Goal: Answer question/provide support: Share knowledge or assist other users

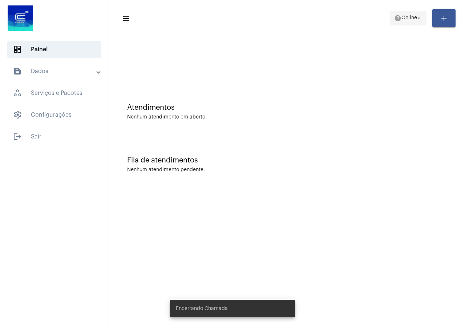
click at [399, 23] on span "help Online arrow_drop_down" at bounding box center [408, 17] width 28 height 13
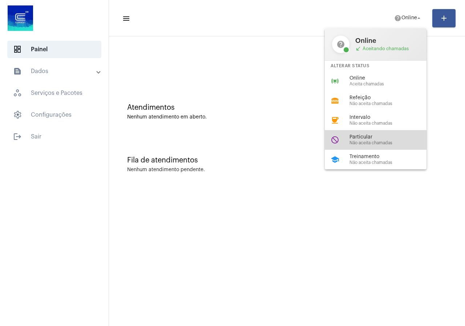
click at [365, 145] on div "do_not_disturb Particular Não aceita chamadas" at bounding box center [380, 140] width 113 height 20
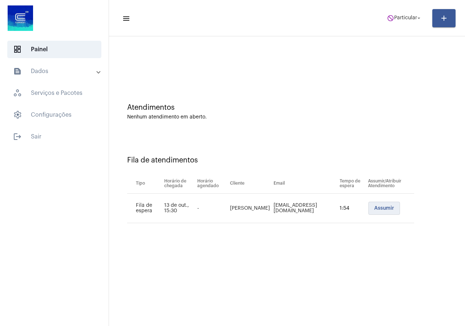
click at [387, 203] on button "Assumir" at bounding box center [384, 207] width 32 height 13
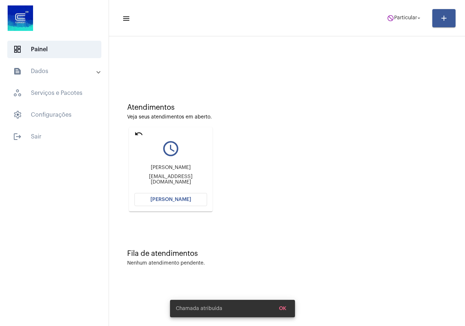
click at [165, 195] on button "[PERSON_NAME]" at bounding box center [170, 199] width 73 height 13
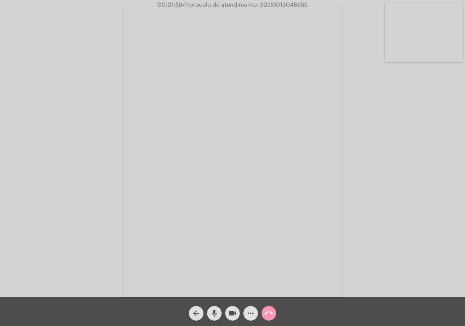
click at [254, 318] on span "more_horiz" at bounding box center [250, 313] width 9 height 15
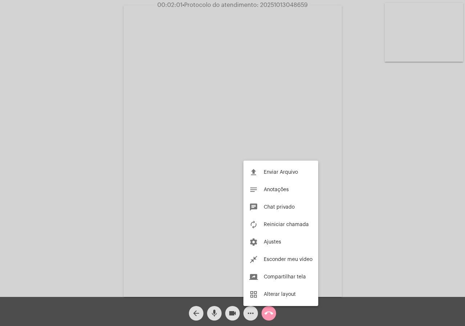
click at [51, 166] on div at bounding box center [232, 163] width 465 height 326
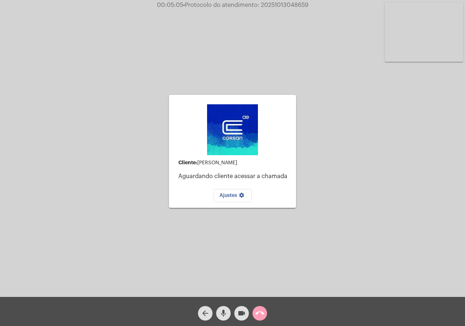
click at [258, 309] on mat-icon "call_end" at bounding box center [259, 313] width 9 height 9
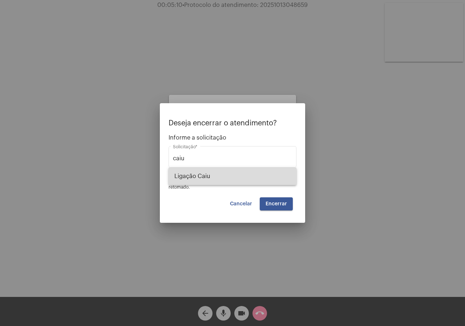
click at [188, 178] on span "Ligação Caiu" at bounding box center [232, 175] width 116 height 17
type input "Ligação Caiu"
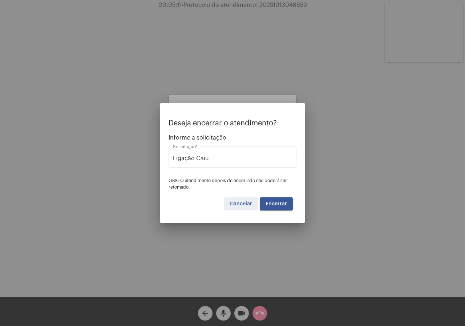
click at [250, 201] on span "Cancelar" at bounding box center [241, 203] width 22 height 5
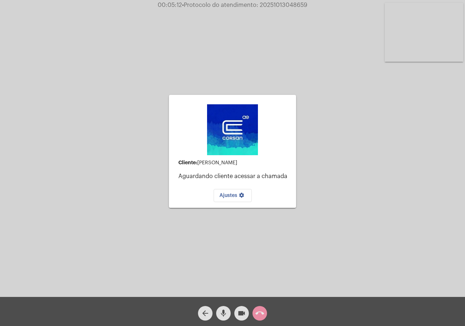
click at [286, 5] on span "• Protocolo do atendimento: 20251013048659" at bounding box center [244, 5] width 125 height 6
copy span "20251013048659"
click at [264, 313] on mat-icon "call_end" at bounding box center [259, 313] width 9 height 9
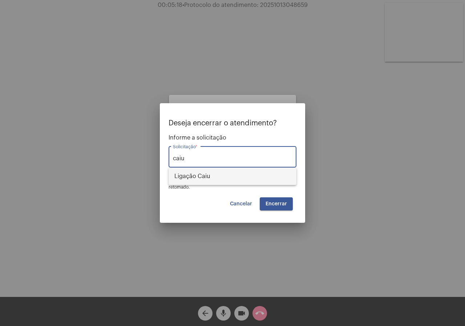
click at [190, 174] on span "Ligação Caiu" at bounding box center [232, 175] width 116 height 17
type input "Ligação Caiu"
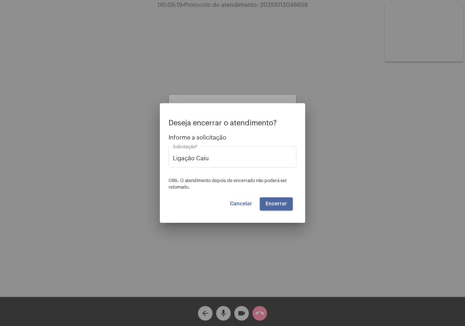
click at [270, 209] on button "Encerrar" at bounding box center [276, 203] width 33 height 13
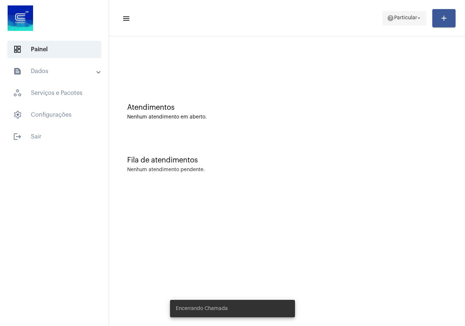
click at [407, 20] on span "Particular" at bounding box center [405, 18] width 23 height 5
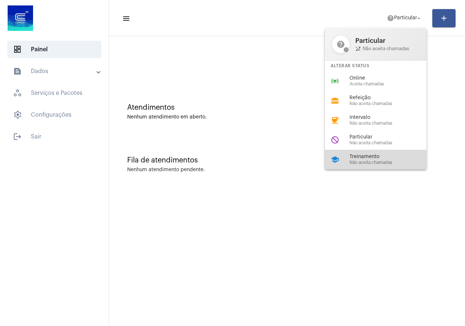
click at [370, 158] on span "Treinamento" at bounding box center [390, 156] width 83 height 5
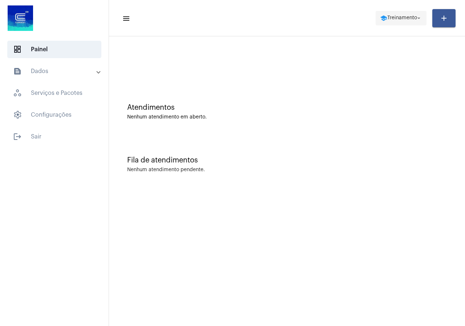
click at [396, 16] on span "Treinamento" at bounding box center [402, 18] width 30 height 5
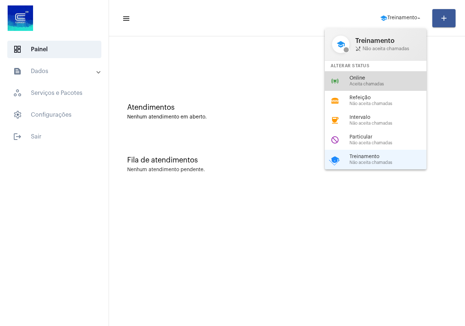
click at [379, 76] on span "Online" at bounding box center [390, 77] width 83 height 5
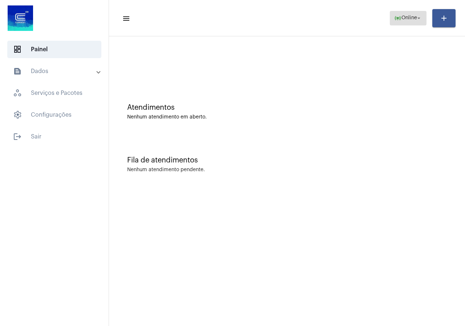
click at [397, 20] on mat-icon "online_prediction" at bounding box center [397, 18] width 7 height 7
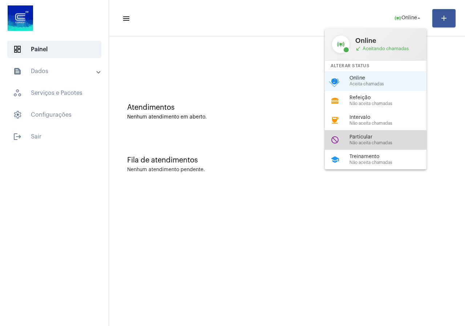
click at [356, 141] on span "Não aceita chamadas" at bounding box center [390, 142] width 83 height 5
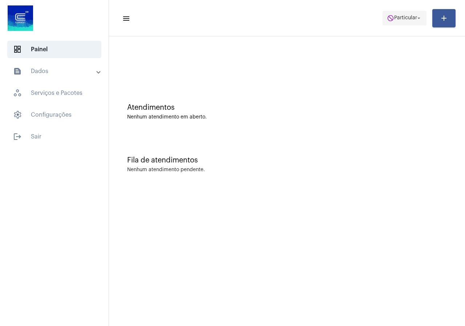
click at [391, 22] on span "do_not_disturb Particular arrow_drop_down" at bounding box center [404, 17] width 35 height 13
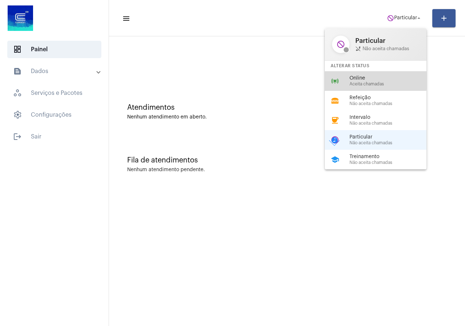
click at [360, 80] on span "Online" at bounding box center [390, 77] width 83 height 5
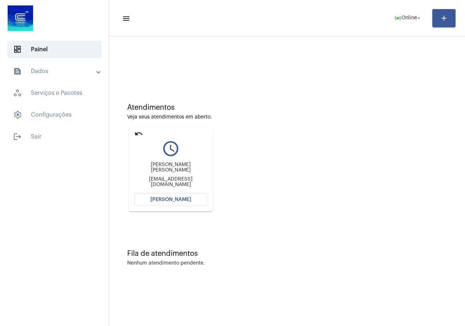
click at [167, 199] on span "[PERSON_NAME]" at bounding box center [170, 199] width 41 height 5
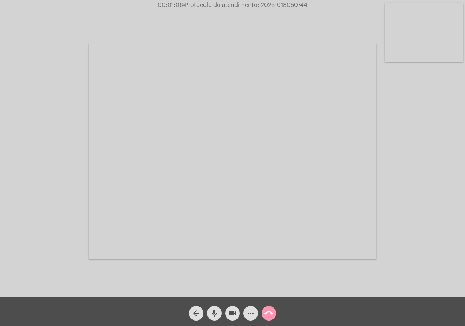
click at [233, 315] on mat-icon "videocam" at bounding box center [232, 313] width 9 height 9
click at [237, 308] on button "videocam_off" at bounding box center [232, 313] width 15 height 15
click at [253, 317] on mat-icon "more_horiz" at bounding box center [250, 313] width 9 height 9
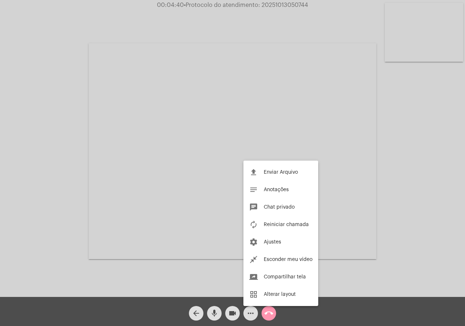
click at [0, 125] on div at bounding box center [232, 163] width 465 height 326
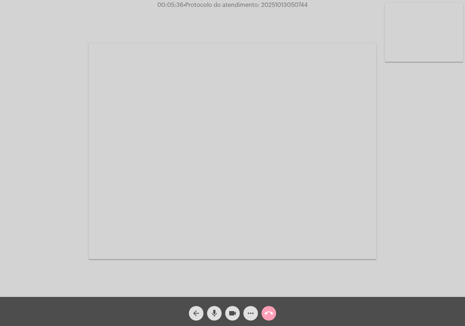
click at [265, 319] on span "call_end" at bounding box center [268, 313] width 9 height 15
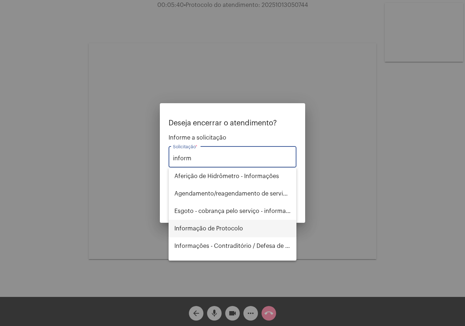
click at [197, 231] on span "Informação de Protocolo" at bounding box center [232, 228] width 116 height 17
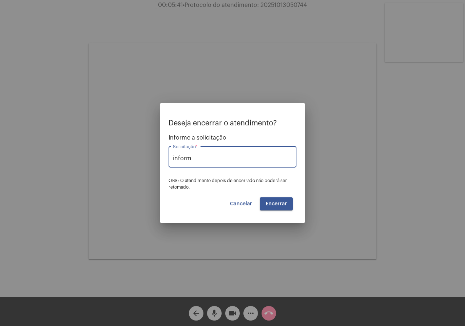
type input "Informação de Protocolo"
click at [275, 205] on span "Encerrar" at bounding box center [275, 203] width 21 height 5
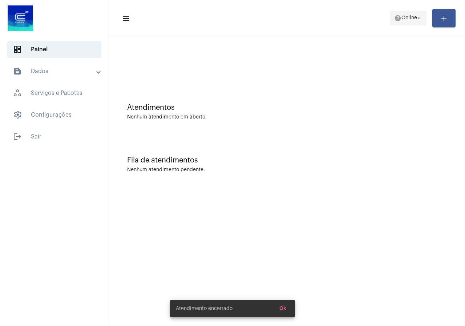
click at [404, 19] on span "Online" at bounding box center [409, 18] width 16 height 5
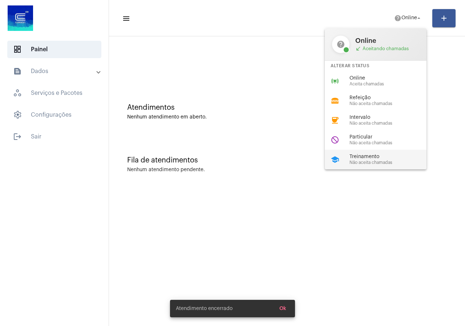
click at [372, 152] on div "school Treinamento Não aceita chamadas" at bounding box center [380, 160] width 113 height 20
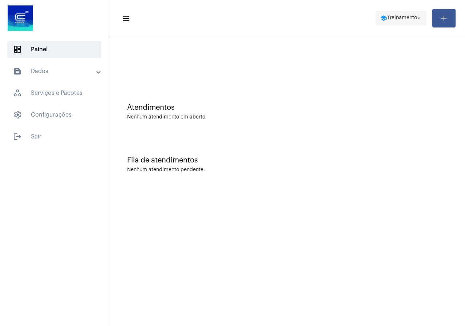
click at [416, 22] on span "school Treinamento arrow_drop_down" at bounding box center [401, 17] width 42 height 13
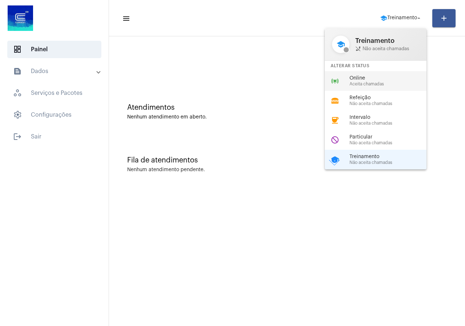
click at [370, 78] on span "Online" at bounding box center [390, 77] width 83 height 5
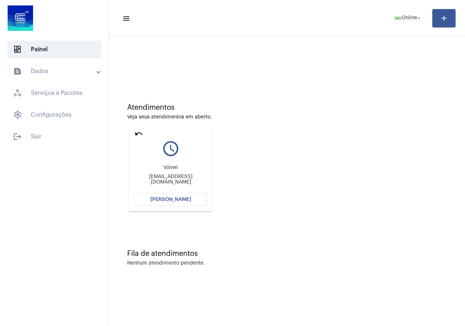
click at [162, 204] on button "[PERSON_NAME]" at bounding box center [170, 199] width 73 height 13
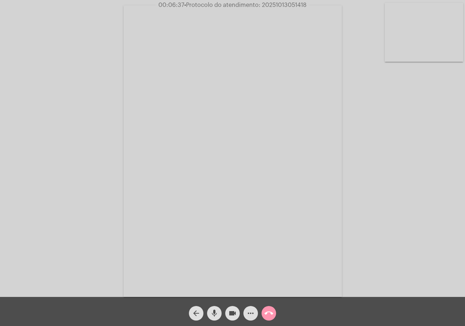
click at [234, 318] on span "videocam" at bounding box center [232, 313] width 9 height 15
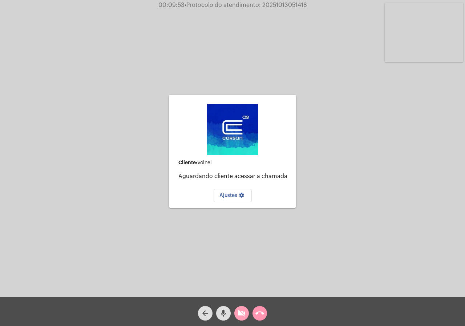
click at [240, 314] on mat-icon "videocam_off" at bounding box center [241, 313] width 9 height 9
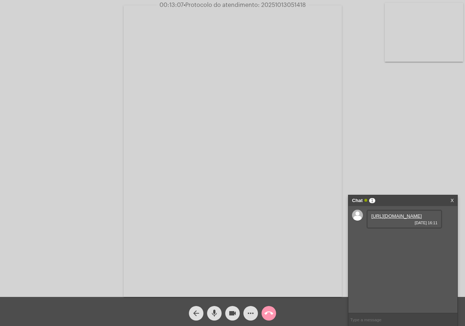
click at [359, 316] on input "text" at bounding box center [402, 319] width 109 height 13
click at [379, 219] on link "[URL][DOMAIN_NAME]" at bounding box center [396, 215] width 50 height 5
click at [91, 257] on div "Acessando Câmera e Microfone..." at bounding box center [232, 150] width 463 height 297
drag, startPoint x: 438, startPoint y: 253, endPoint x: 364, endPoint y: 253, distance: 74.8
click at [364, 253] on div "[URL][DOMAIN_NAME] [DATE] 16:11 [EMAIL_ADDRESS][DOMAIN_NAME] [DATE] 16:12 05198…" at bounding box center [402, 259] width 109 height 107
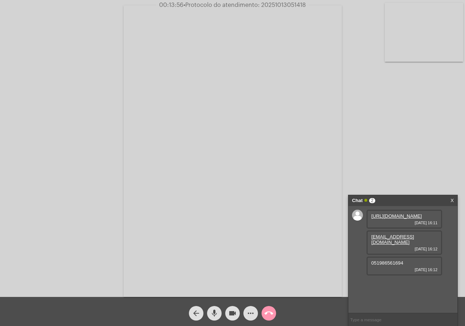
copy link "[EMAIL_ADDRESS][DOMAIN_NAME]"
drag, startPoint x: 407, startPoint y: 270, endPoint x: 352, endPoint y: 275, distance: 54.3
click at [352, 275] on div "[URL][DOMAIN_NAME] [DATE] 16:11 [EMAIL_ADDRESS][DOMAIN_NAME] [DATE] 16:12 05198…" at bounding box center [402, 259] width 109 height 107
copy span "051986561694"
click at [276, 3] on span "• Protocolo do atendimento: 20251013051418" at bounding box center [244, 5] width 122 height 6
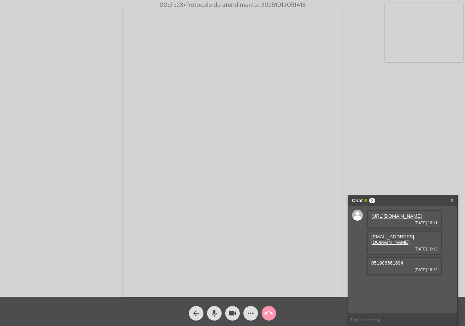
click at [276, 3] on span "• Protocolo do atendimento: 20251013051418" at bounding box center [244, 5] width 122 height 6
copy span "20251013051418"
click at [271, 309] on mat-icon "call_end" at bounding box center [268, 313] width 9 height 9
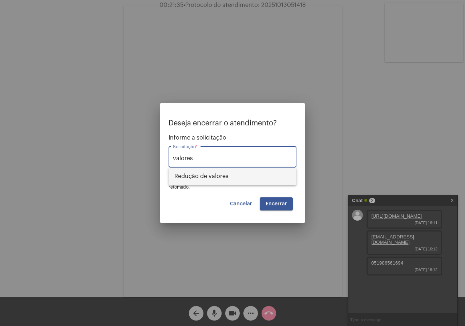
click at [221, 174] on span "Redução de valores" at bounding box center [232, 175] width 116 height 17
type input "Redução de valores"
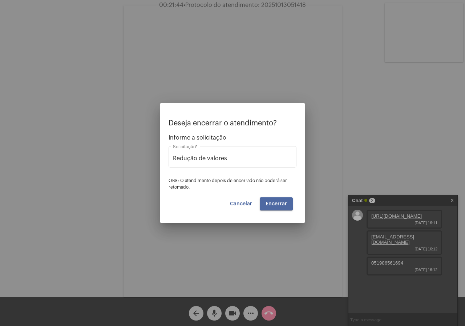
click at [264, 203] on button "Encerrar" at bounding box center [276, 203] width 33 height 13
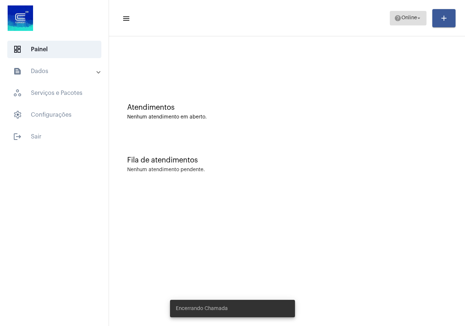
click at [412, 16] on span "Online" at bounding box center [409, 18] width 16 height 5
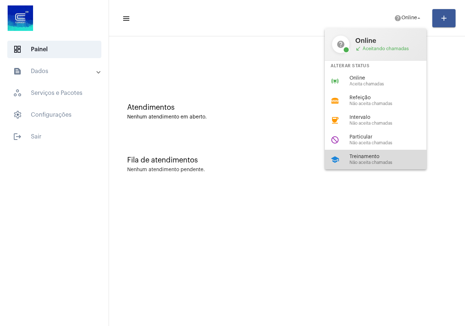
click at [351, 153] on div "school Treinamento Não aceita chamadas" at bounding box center [380, 160] width 113 height 20
